Goal: Task Accomplishment & Management: Manage account settings

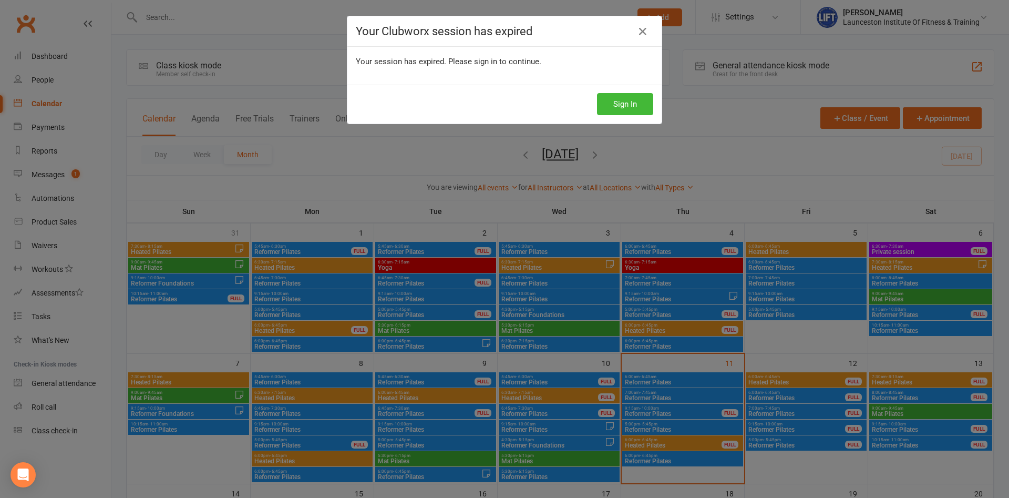
click at [630, 97] on button "Sign In" at bounding box center [625, 104] width 56 height 22
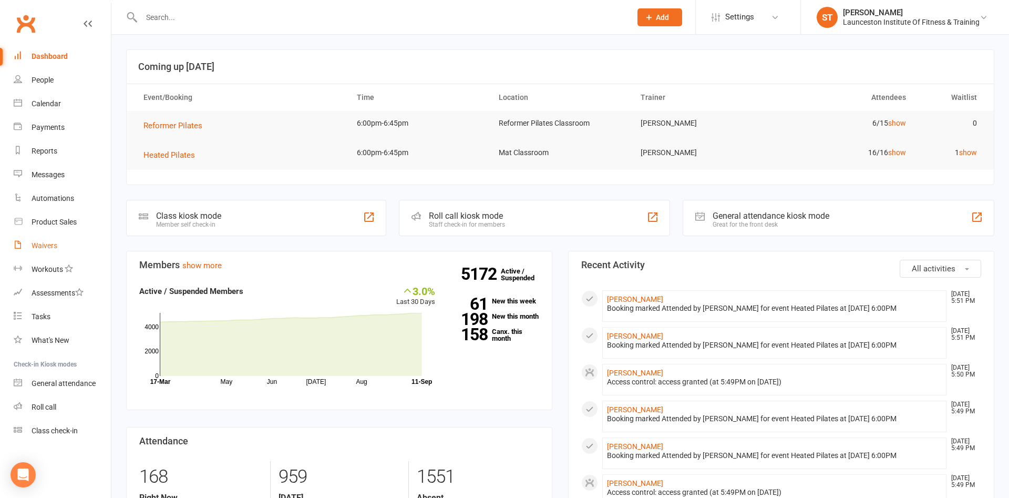
click at [44, 242] on div "Waivers" at bounding box center [45, 245] width 26 height 8
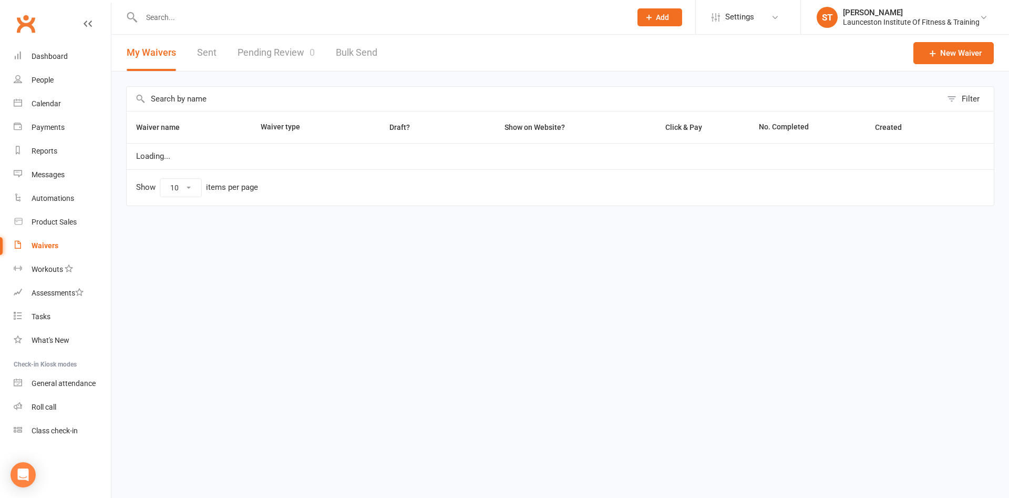
select select "100"
click at [265, 57] on link "Pending Review 0" at bounding box center [275, 53] width 77 height 36
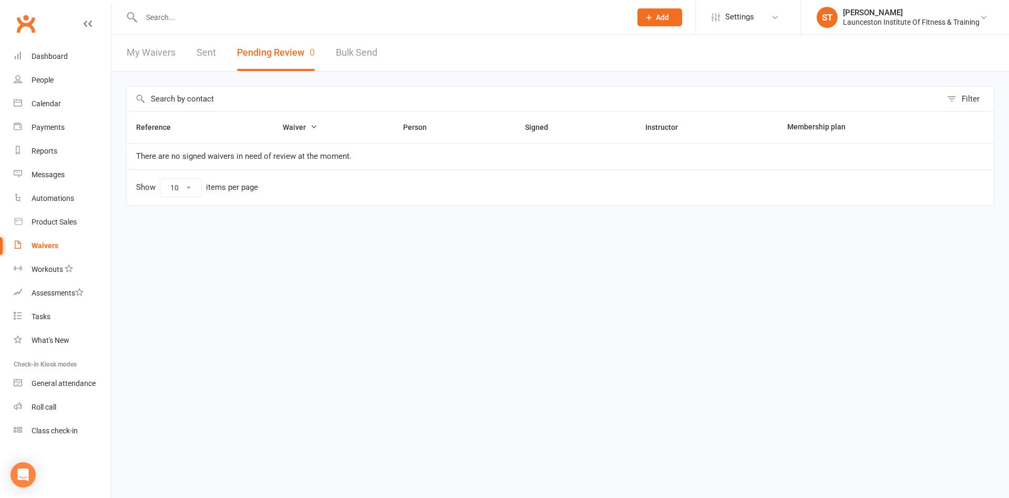
click at [187, 19] on input "text" at bounding box center [380, 17] width 485 height 15
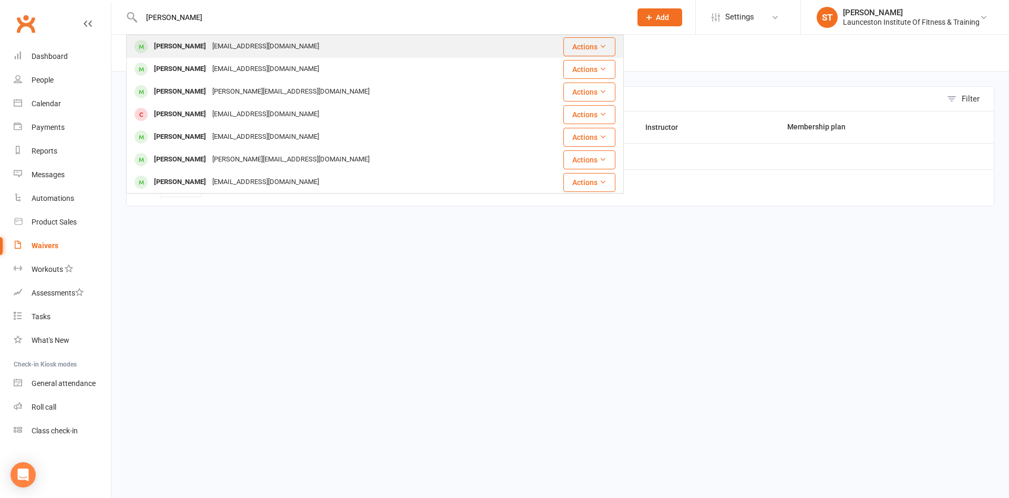
type input "katie nobes"
click at [209, 46] on div "kenobes11@gmail.com" at bounding box center [265, 46] width 113 height 15
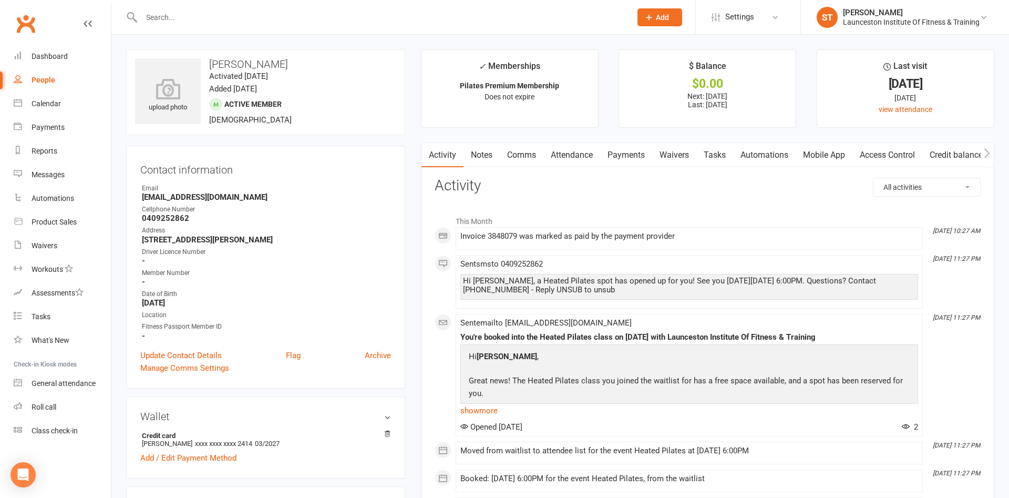
click at [624, 156] on link "Payments" at bounding box center [626, 155] width 52 height 24
